Goal: Answer question/provide support: Share knowledge or assist other users

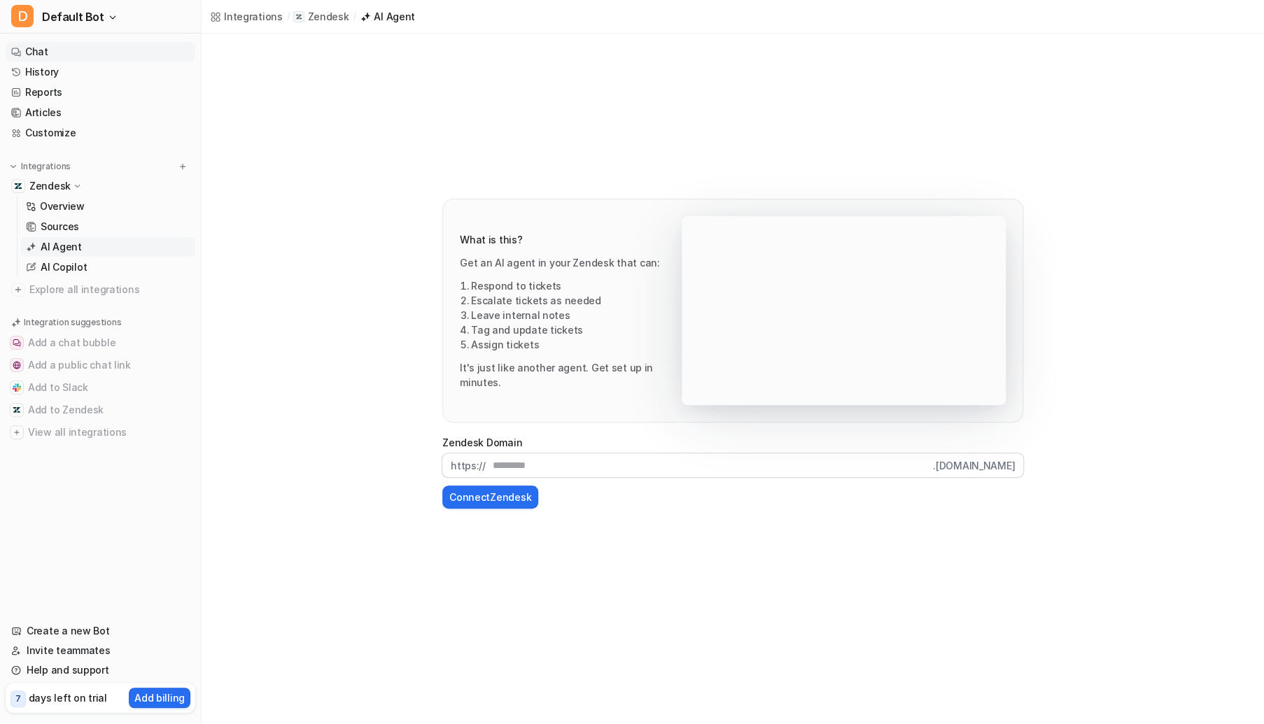
click at [62, 46] on link "Chat" at bounding box center [101, 52] width 190 height 20
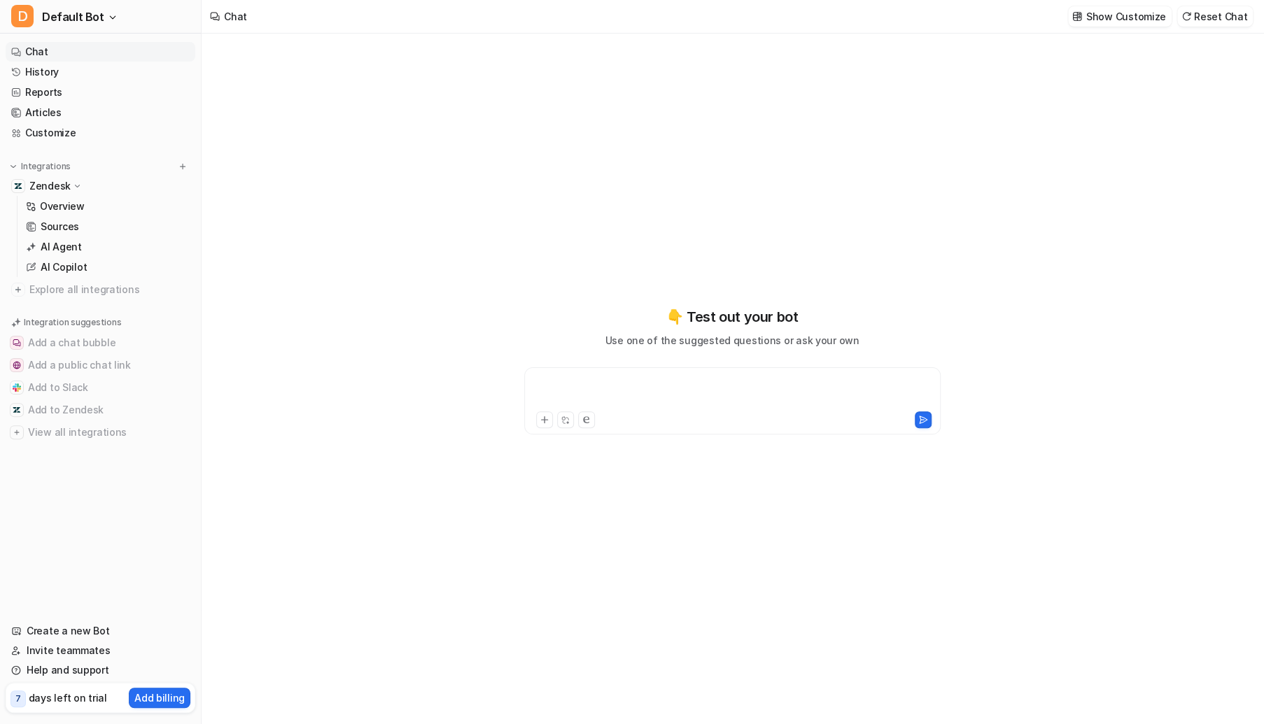
click at [623, 392] on div at bounding box center [732, 392] width 409 height 32
paste div
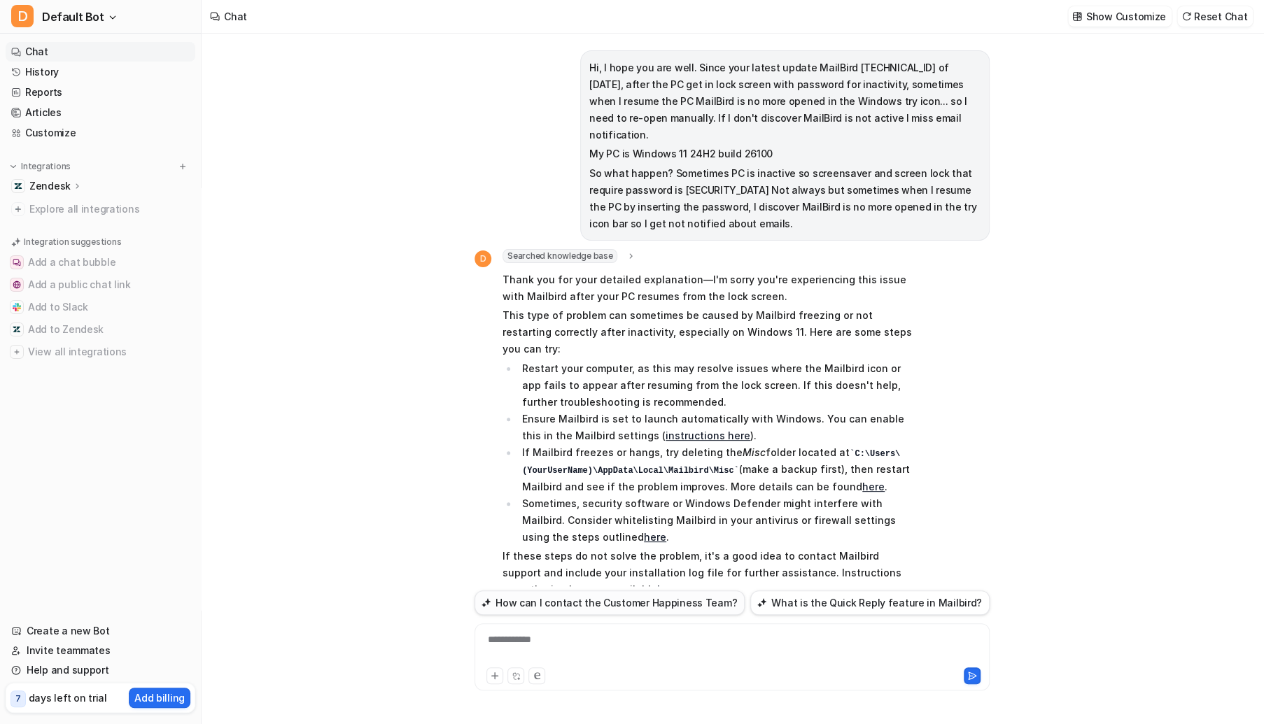
scroll to position [38, 0]
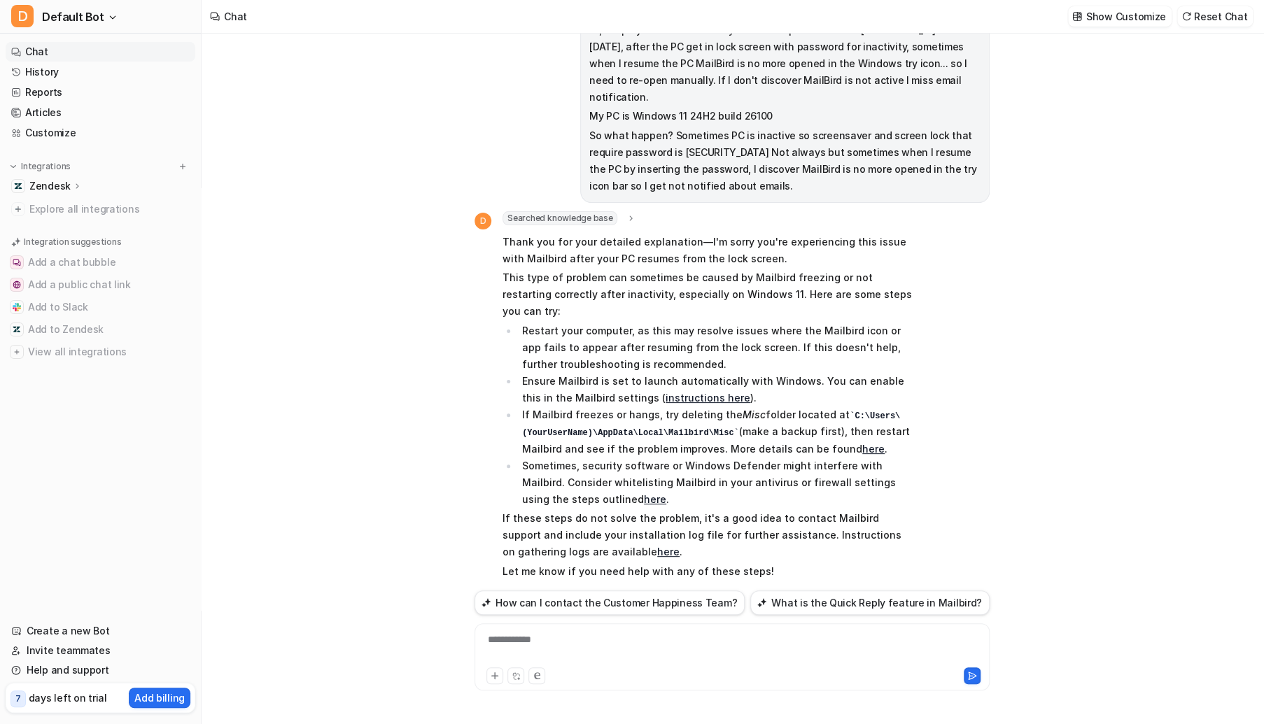
click at [546, 640] on div "**********" at bounding box center [732, 649] width 508 height 32
paste div
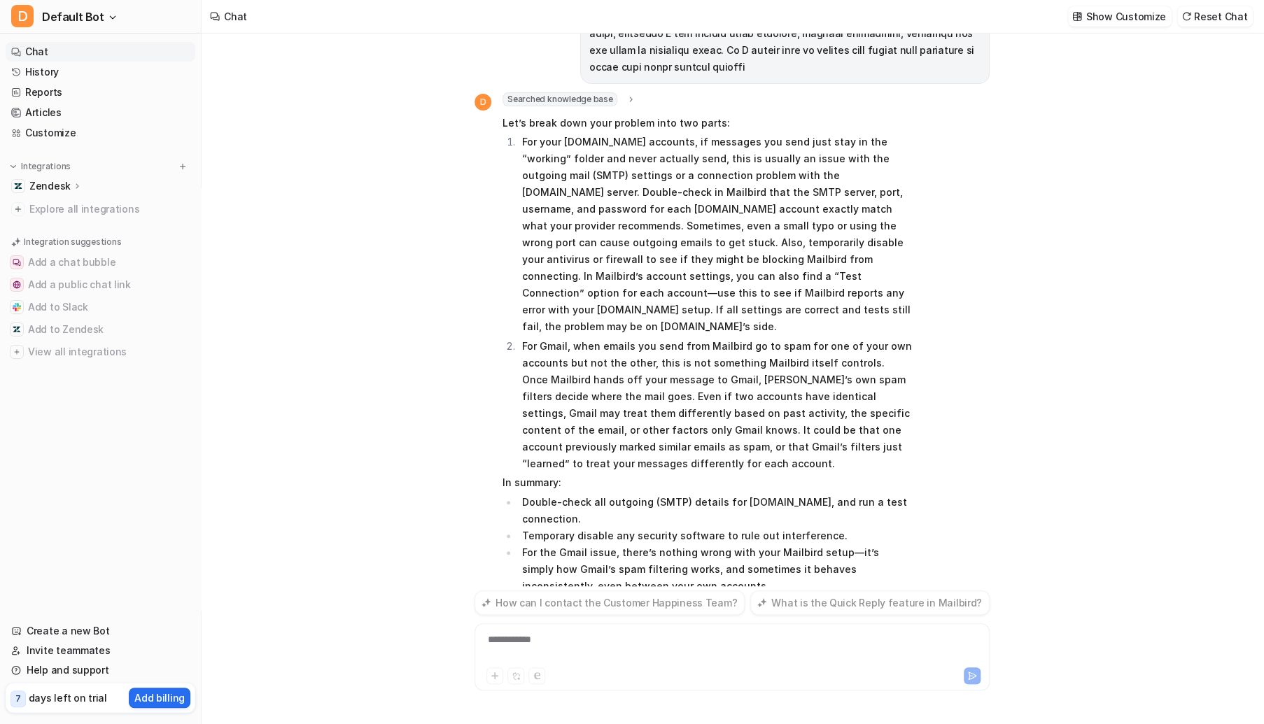
scroll to position [836, 0]
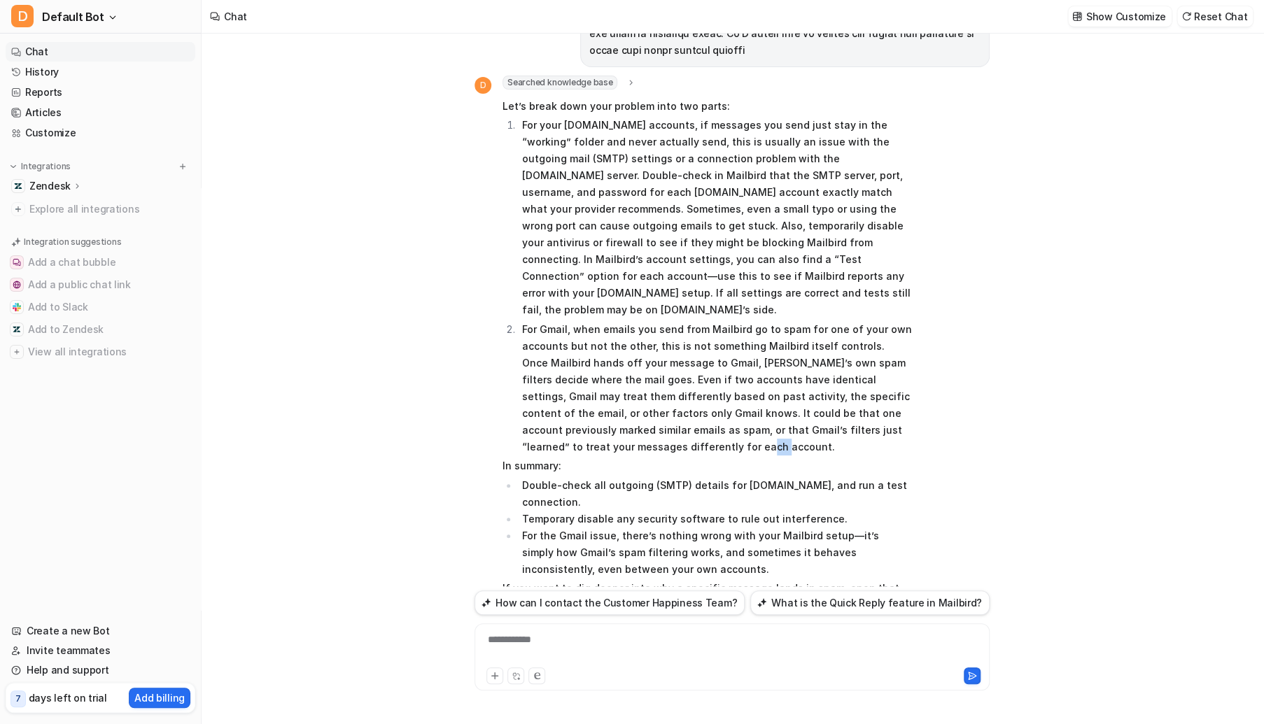
drag, startPoint x: 643, startPoint y: 367, endPoint x: 577, endPoint y: 354, distance: 67.8
click at [577, 354] on p "For Gmail, when emails you send from Mailbird go to spam for one of your own ac…" at bounding box center [717, 388] width 390 height 134
click at [602, 362] on p "For Gmail, when emails you send from Mailbird go to spam for one of your own ac…" at bounding box center [717, 388] width 390 height 134
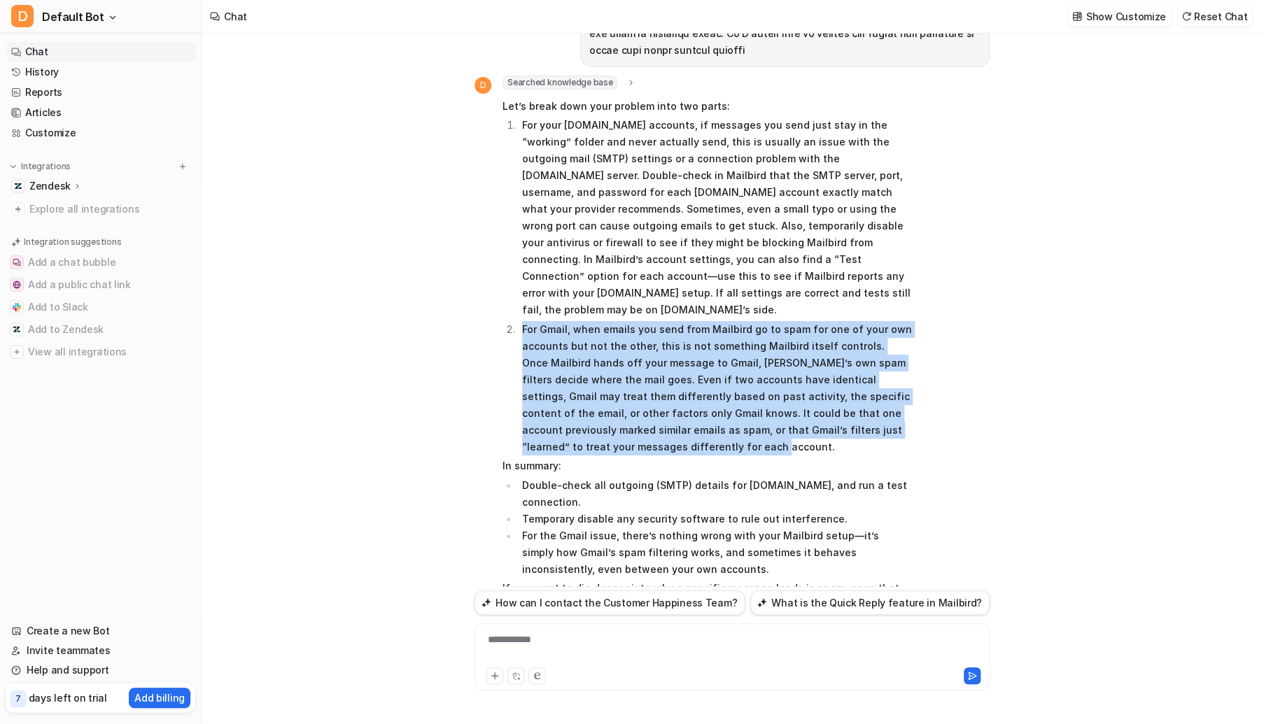
drag, startPoint x: 591, startPoint y: 360, endPoint x: 524, endPoint y: 243, distance: 135.1
click at [524, 321] on p "For Gmail, when emails you send from Mailbird go to spam for one of your own ac…" at bounding box center [717, 388] width 390 height 134
copy p "For Gmail, when emails you send from Mailbird go to spam for one of your own ac…"
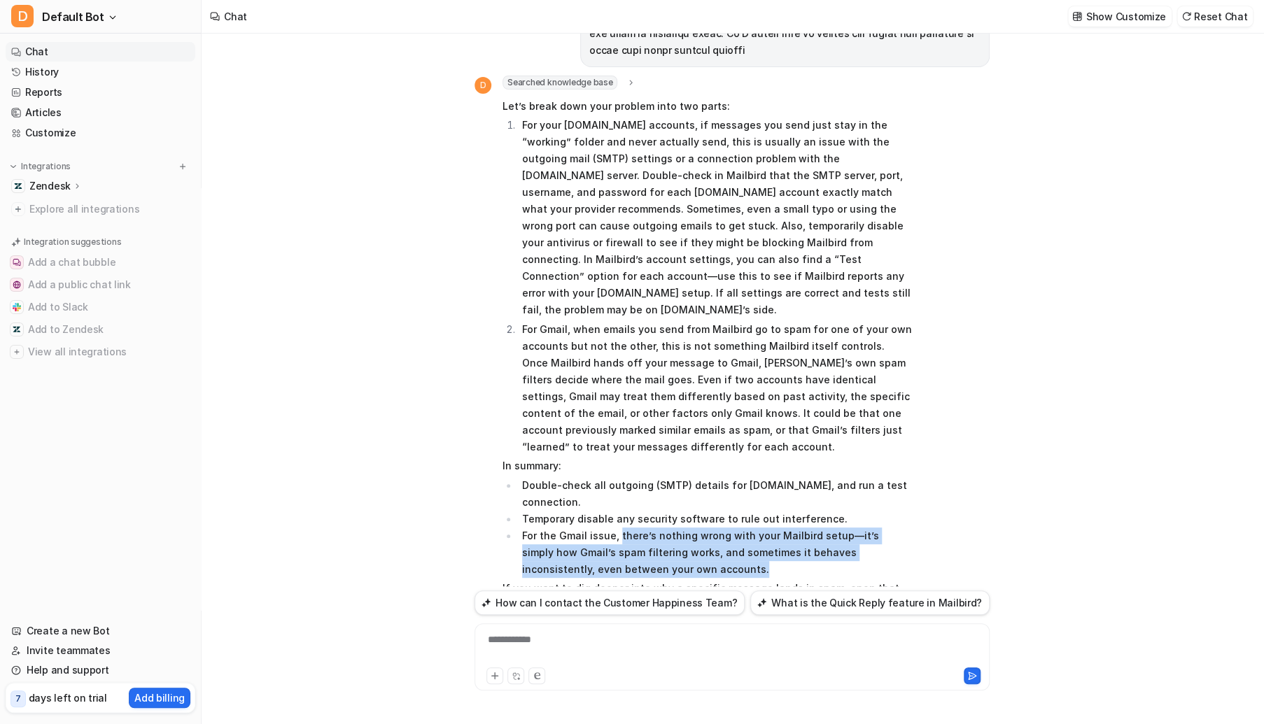
drag, startPoint x: 679, startPoint y: 466, endPoint x: 616, endPoint y: 429, distance: 73.1
click at [616, 528] on li "For the Gmail issue, there’s nothing wrong with your Mailbird setup—it’s simply…" at bounding box center [715, 553] width 394 height 50
copy li "there’s nothing wrong with your Mailbird setup—it’s simply how Gmail’s spam fil…"
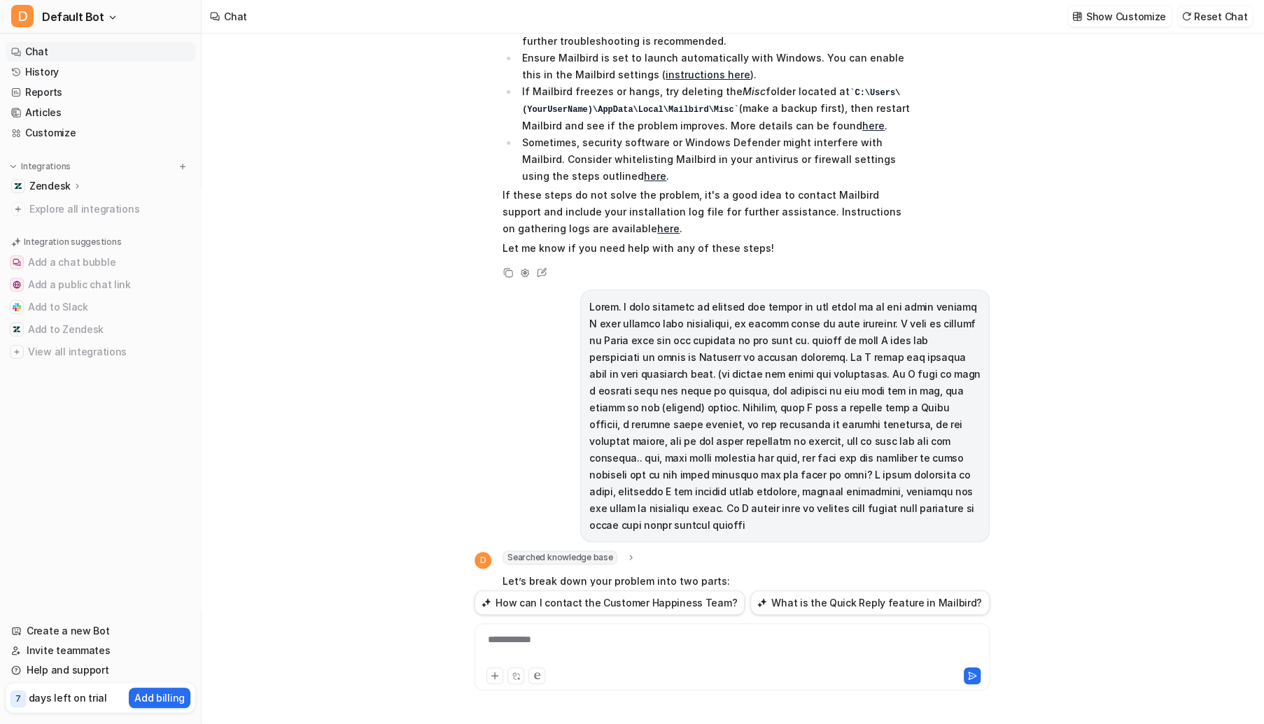
scroll to position [350, 0]
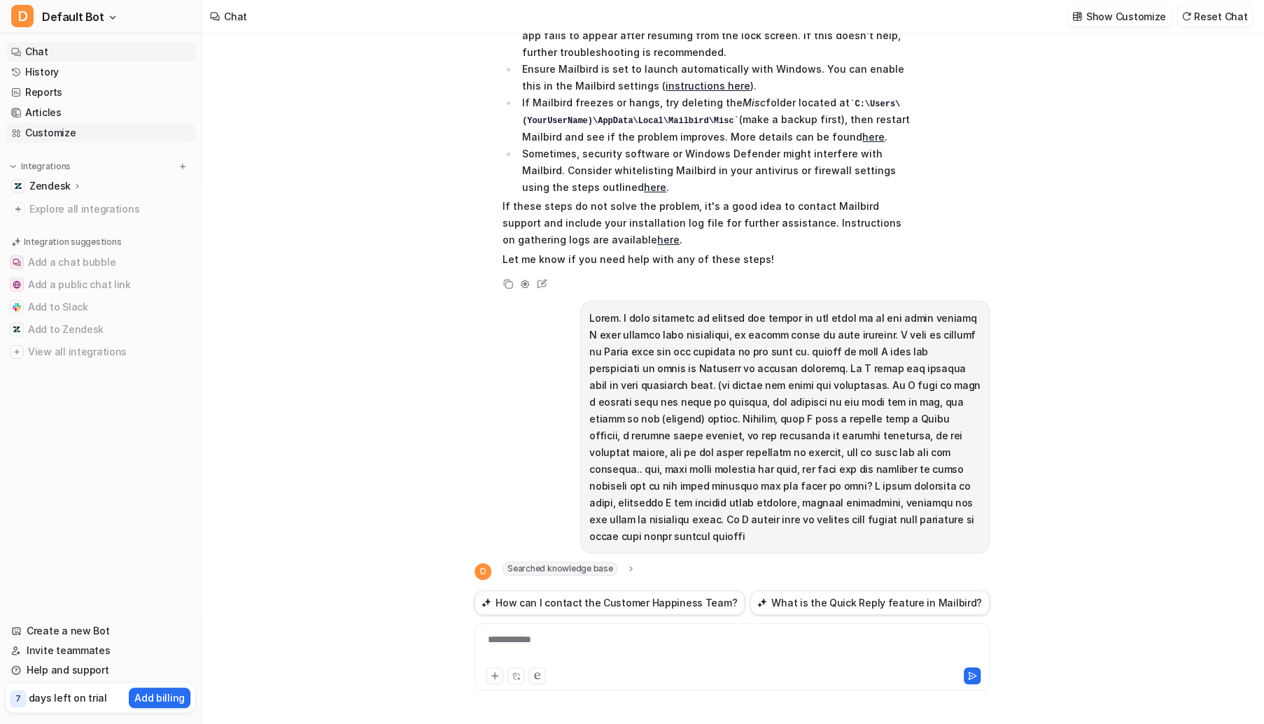
click at [55, 136] on link "Customize" at bounding box center [101, 133] width 190 height 20
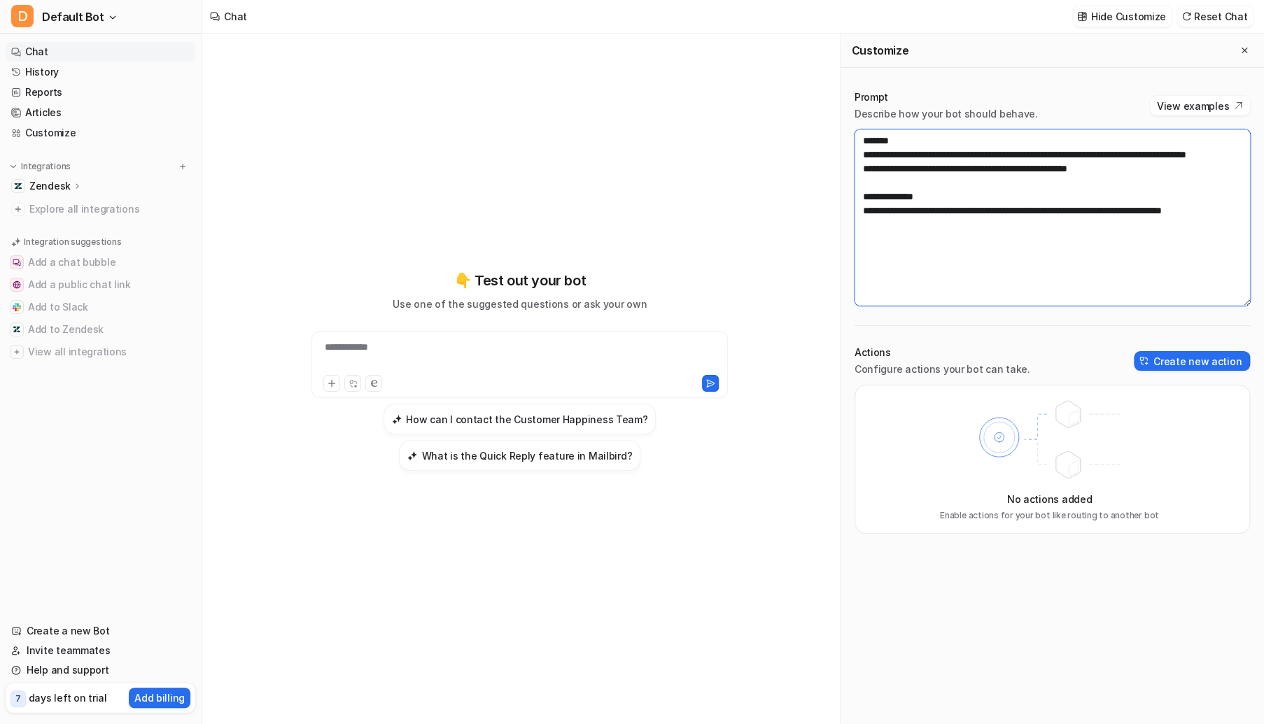
click at [927, 171] on textarea "**********" at bounding box center [1051, 217] width 395 height 176
click at [1159, 181] on textarea "**********" at bounding box center [1051, 217] width 395 height 176
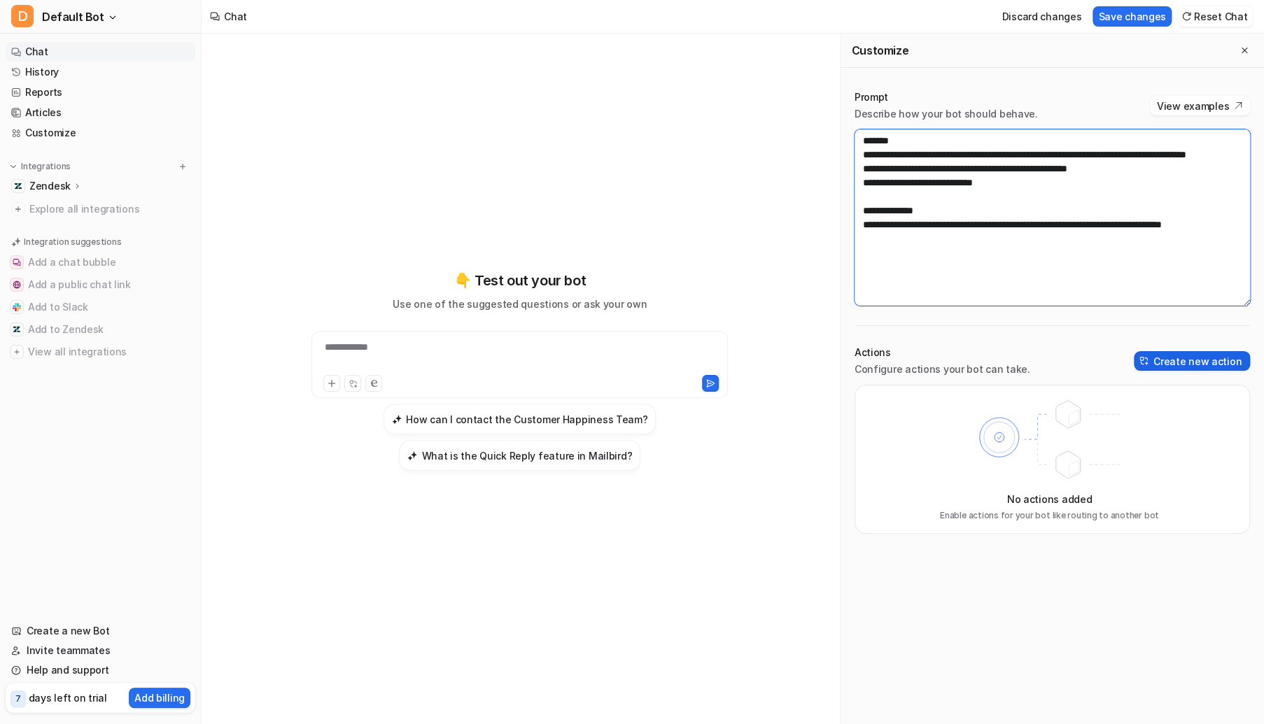
type textarea "**********"
click at [1187, 355] on button "Create new action" at bounding box center [1192, 361] width 116 height 20
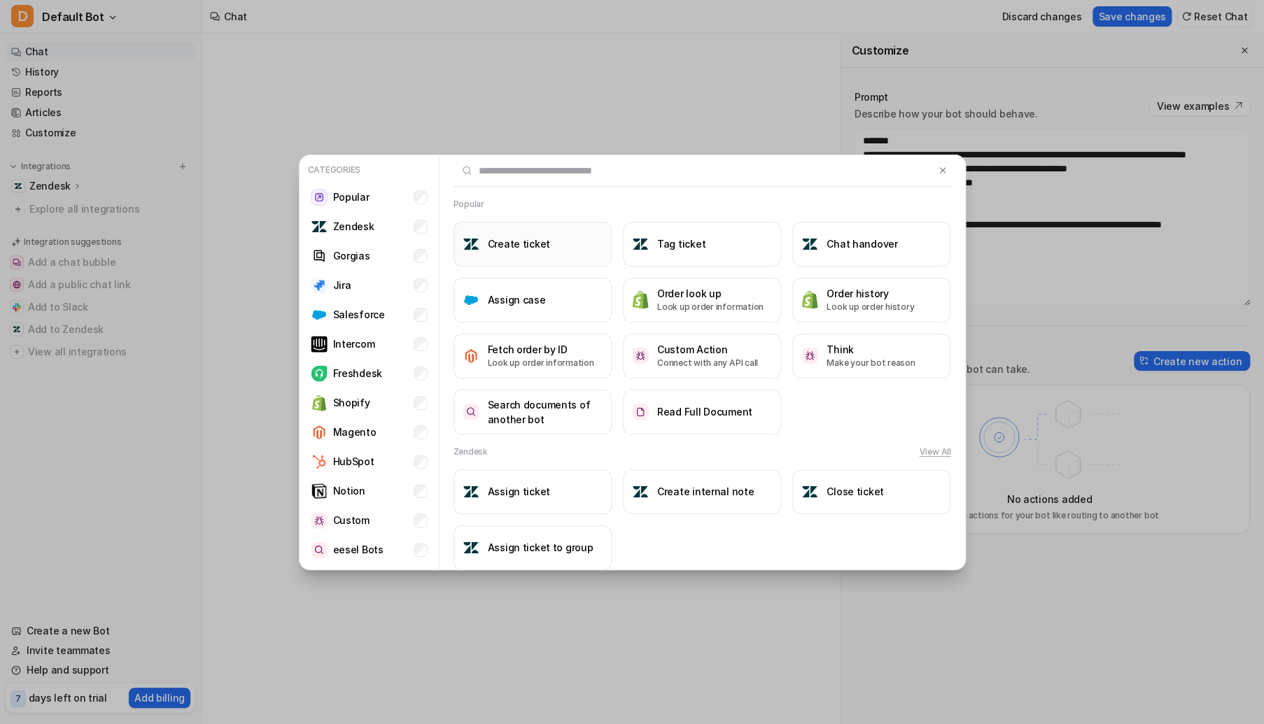
click at [533, 246] on h3 "Create ticket" at bounding box center [519, 244] width 62 height 15
